Goal: Check status: Check status

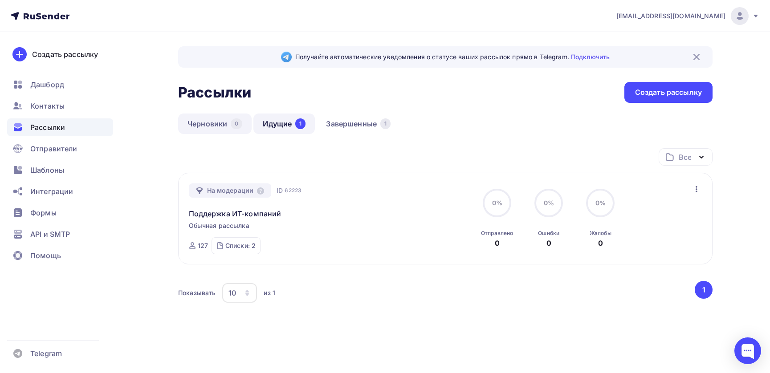
click at [211, 125] on link "Черновики 0" at bounding box center [214, 124] width 73 height 20
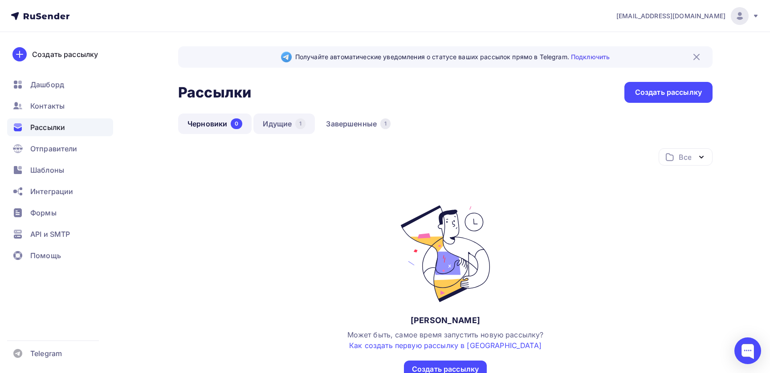
click at [286, 124] on link "Идущие 1" at bounding box center [283, 124] width 61 height 20
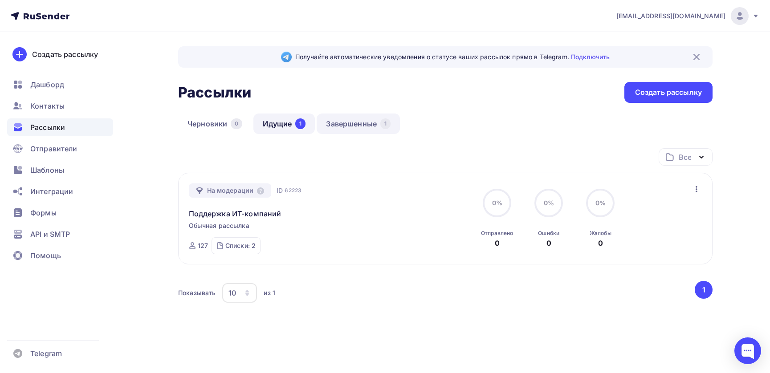
click at [358, 124] on link "Завершенные 1" at bounding box center [357, 124] width 83 height 20
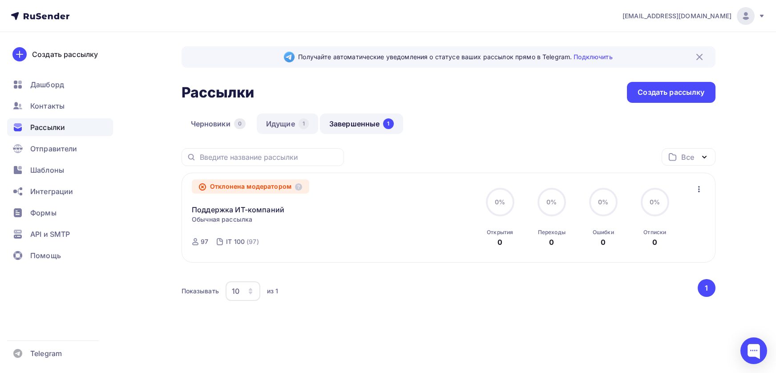
click at [284, 124] on link "Идущие 1" at bounding box center [287, 124] width 61 height 20
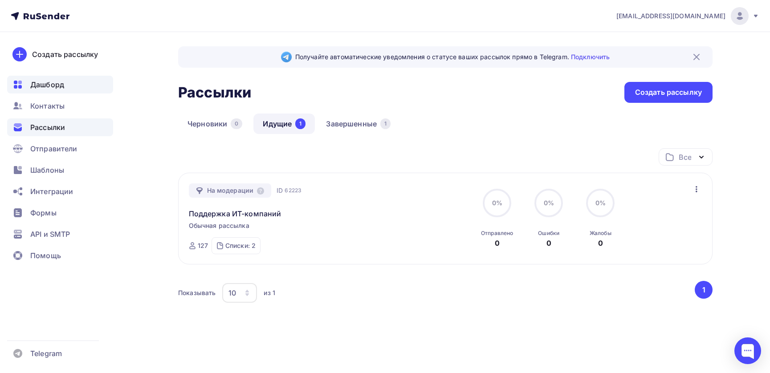
click at [45, 90] on div "Дашборд" at bounding box center [60, 85] width 106 height 18
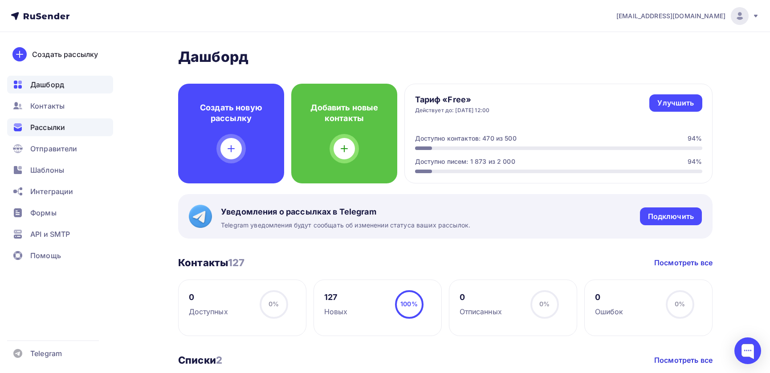
click at [59, 128] on span "Рассылки" at bounding box center [47, 127] width 35 height 11
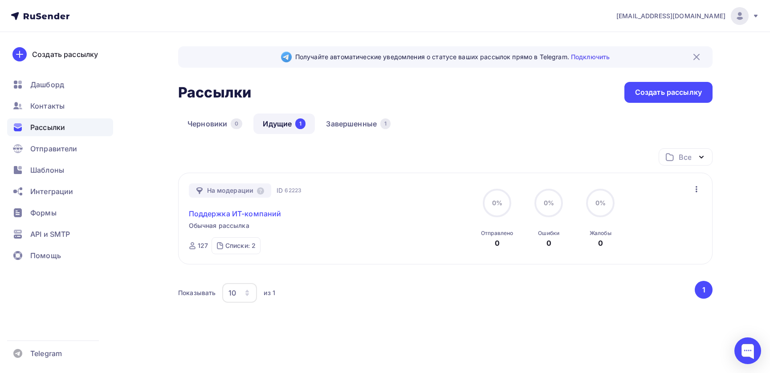
click at [244, 215] on link "Поддержка ИТ-компаний" at bounding box center [235, 213] width 93 height 11
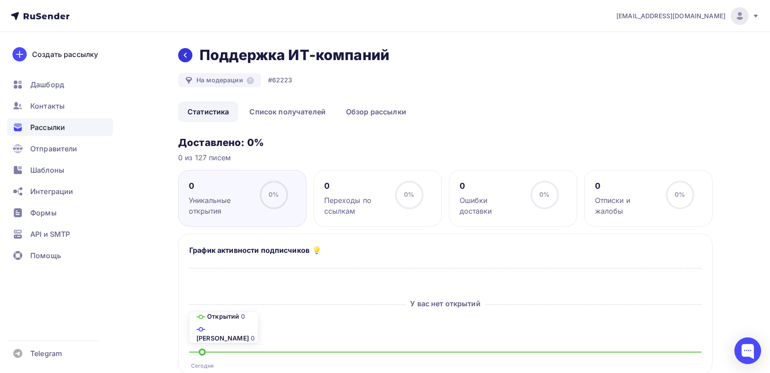
click at [187, 57] on icon at bounding box center [185, 55] width 7 height 7
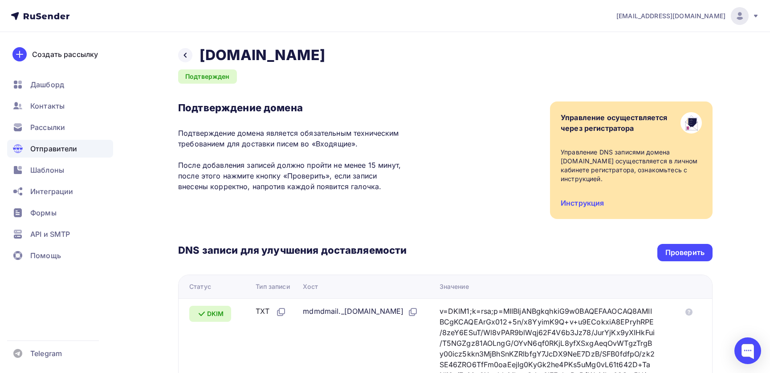
scroll to position [190, 0]
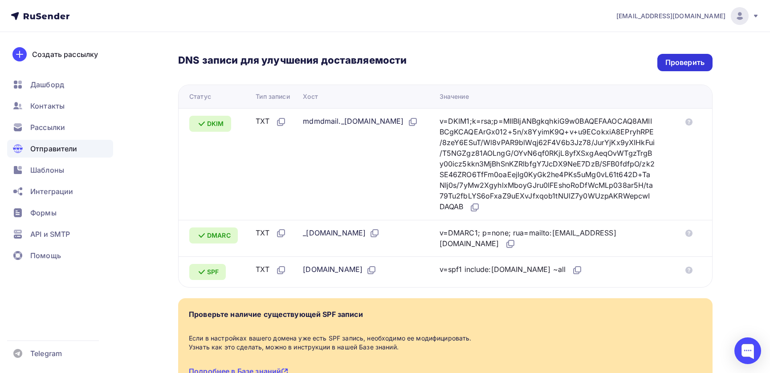
click at [662, 61] on div "Проверить" at bounding box center [684, 62] width 55 height 17
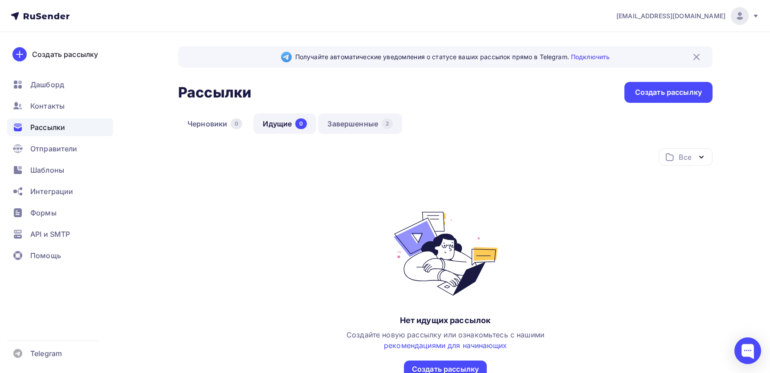
click at [351, 125] on link "Завершенные 2" at bounding box center [360, 124] width 84 height 20
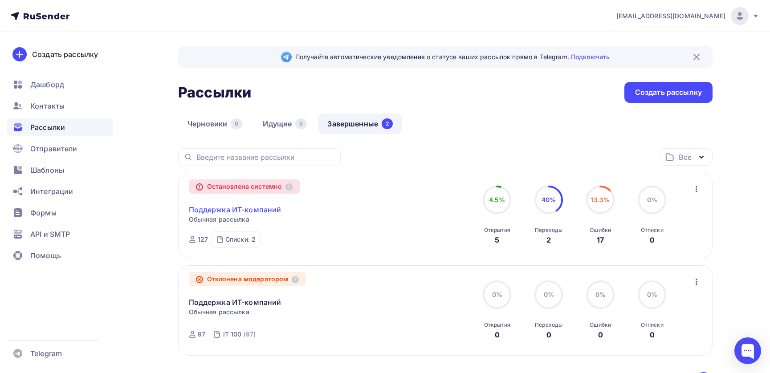
click at [226, 211] on link "Поддержка ИТ-компаний" at bounding box center [235, 209] width 93 height 11
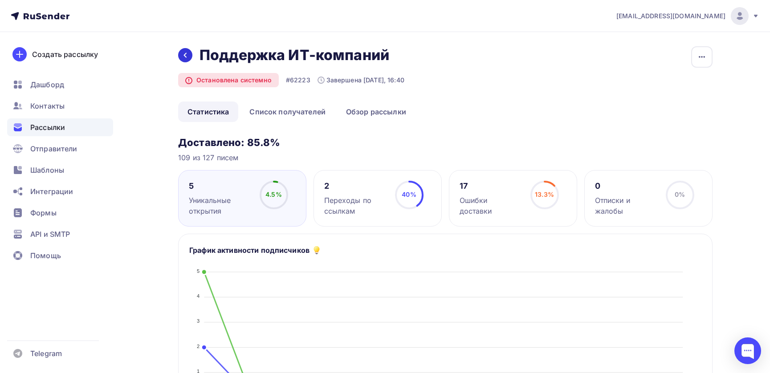
click at [183, 58] on icon at bounding box center [185, 55] width 7 height 7
